Goal: Task Accomplishment & Management: Manage account settings

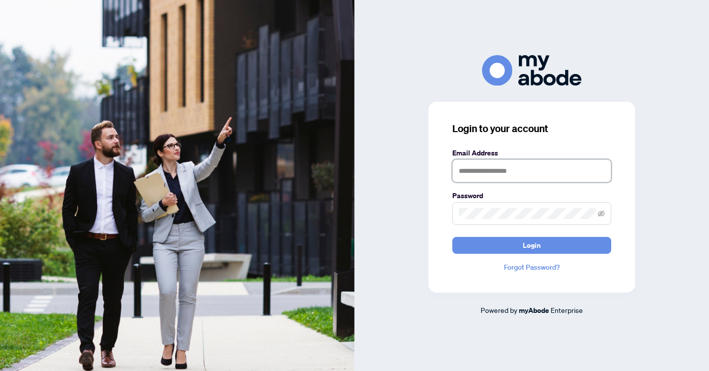
click at [481, 176] on input "text" at bounding box center [531, 170] width 159 height 23
type input "**********"
click at [452, 237] on button "Login" at bounding box center [531, 245] width 159 height 17
click at [257, 200] on div "**********" at bounding box center [354, 185] width 709 height 371
click at [452, 237] on button "Login" at bounding box center [531, 245] width 159 height 17
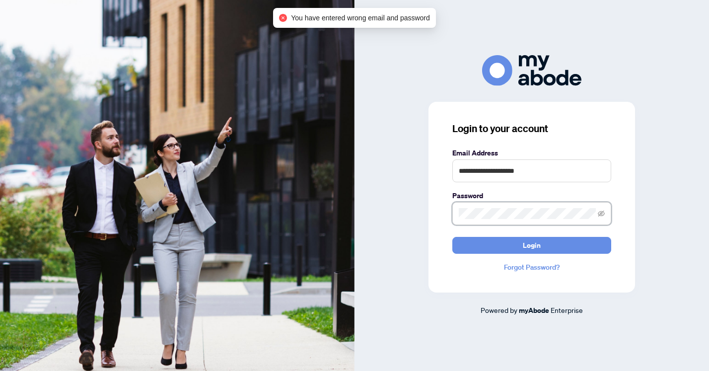
click at [596, 216] on span at bounding box center [531, 213] width 159 height 23
click at [601, 213] on icon "eye-invisible" at bounding box center [601, 213] width 7 height 6
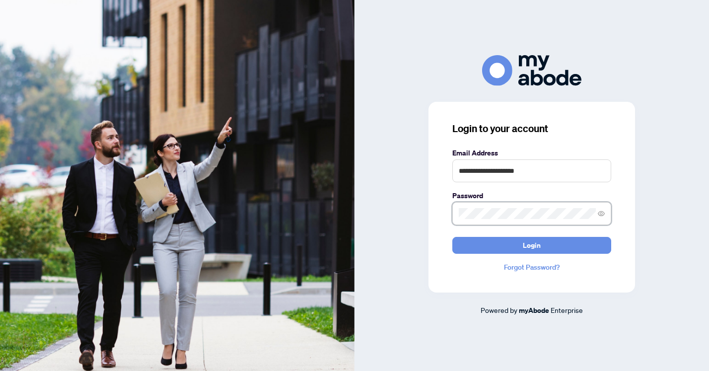
click at [452, 237] on button "Login" at bounding box center [531, 245] width 159 height 17
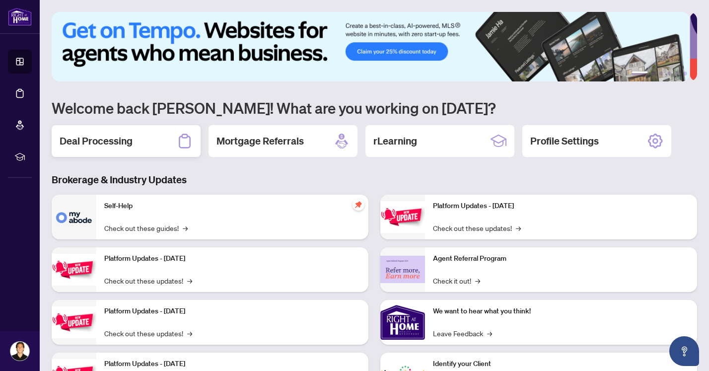
click at [140, 147] on div "Deal Processing" at bounding box center [126, 141] width 149 height 32
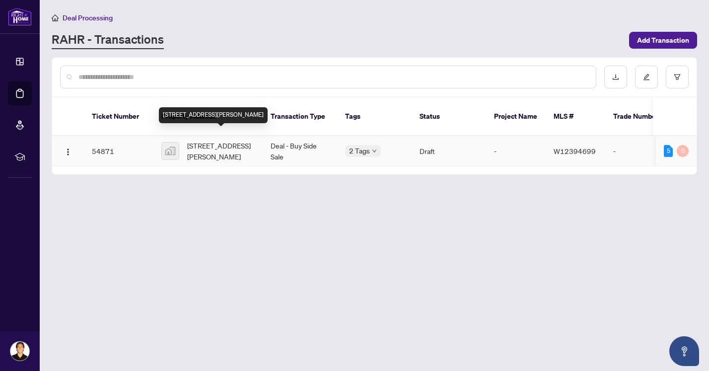
click at [228, 140] on span "[STREET_ADDRESS][PERSON_NAME]" at bounding box center [221, 151] width 68 height 22
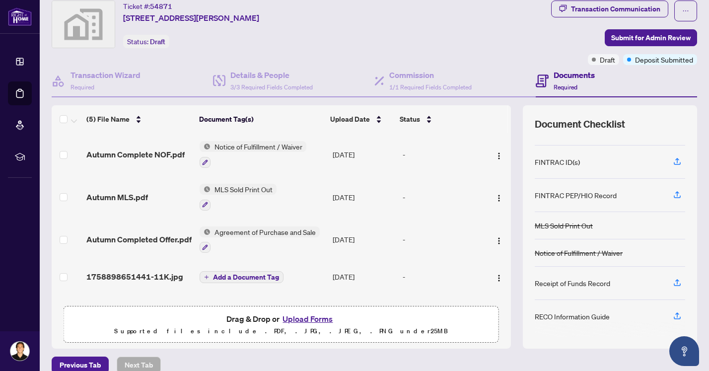
scroll to position [45, 0]
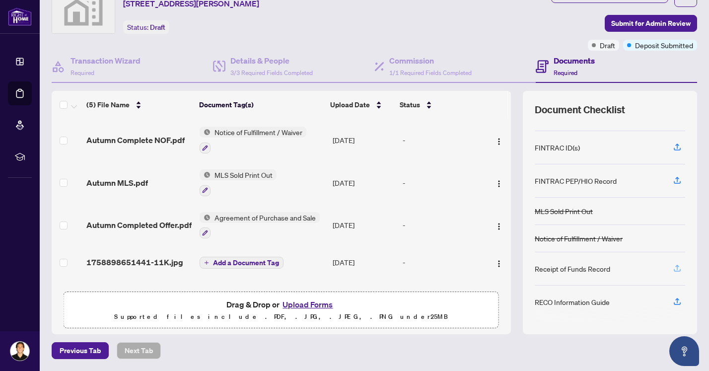
click at [675, 266] on icon "button" at bounding box center [677, 267] width 4 height 5
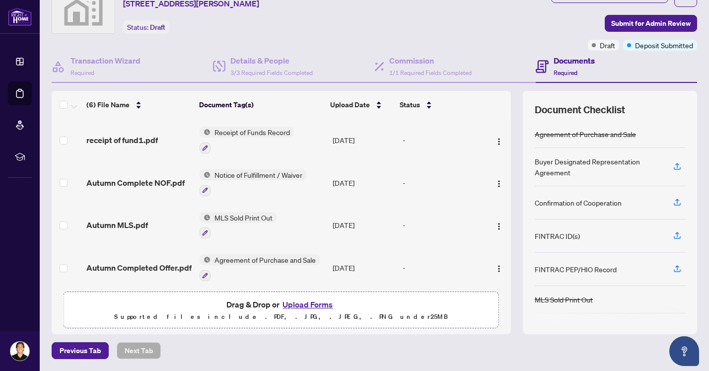
click at [310, 304] on button "Upload Forms" at bounding box center [307, 304] width 56 height 13
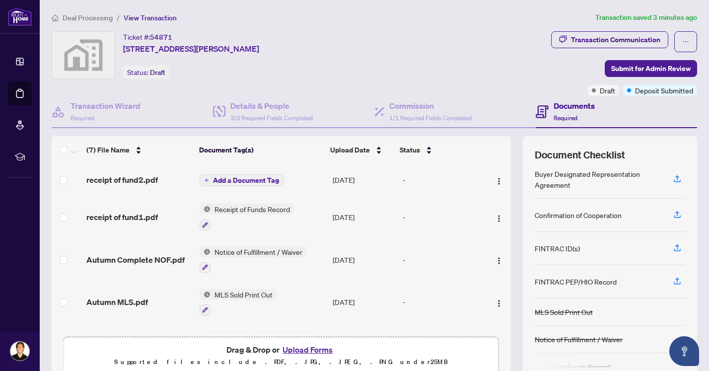
scroll to position [0, 0]
